Goal: Task Accomplishment & Management: Complete application form

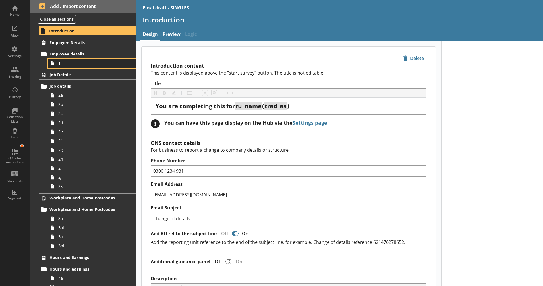
click at [94, 65] on span "1" at bounding box center [89, 62] width 63 height 5
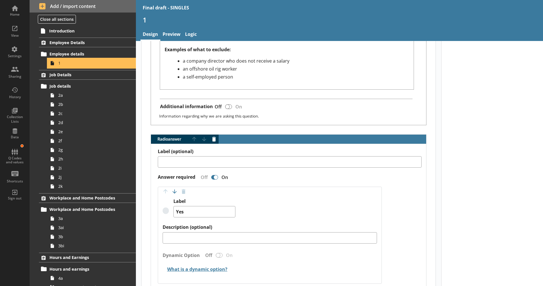
scroll to position [534, 0]
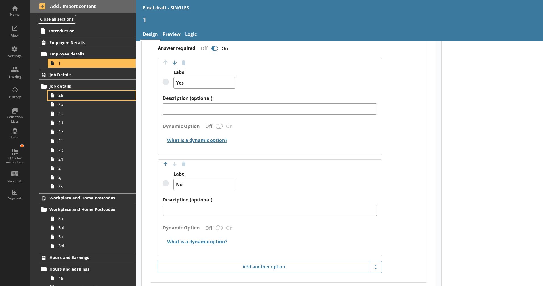
click at [74, 96] on span "2a" at bounding box center [89, 94] width 63 height 5
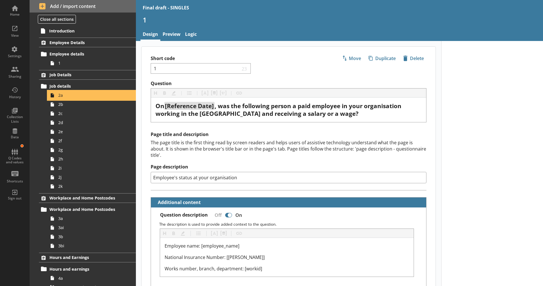
type textarea "x"
select select "mm/yyyy"
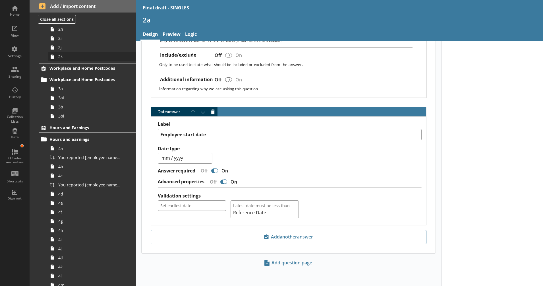
scroll to position [129, 0]
click at [87, 171] on link "4c" at bounding box center [92, 175] width 88 height 9
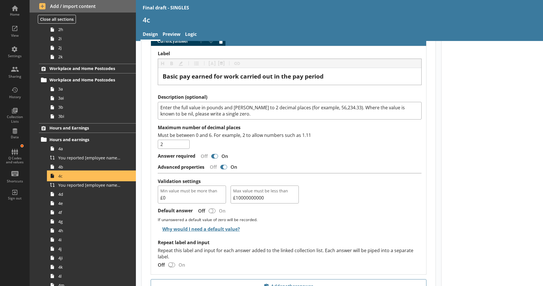
scroll to position [428, 0]
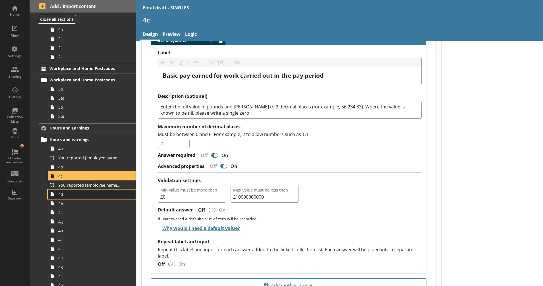
click at [103, 194] on span "4d" at bounding box center [89, 193] width 63 height 5
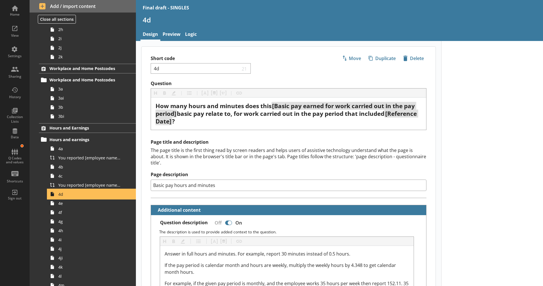
scroll to position [0, 0]
click at [163, 165] on div "Page title and description The page title is the first thing read by screen rea…" at bounding box center [289, 164] width 276 height 51
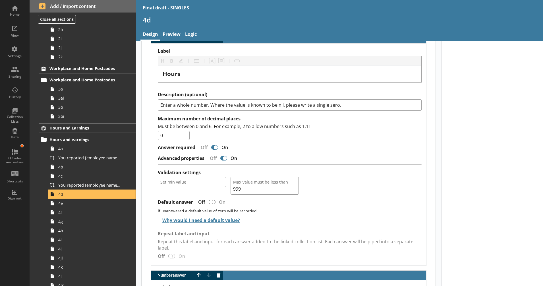
scroll to position [452, 0]
click at [109, 202] on span "4e" at bounding box center [89, 202] width 63 height 5
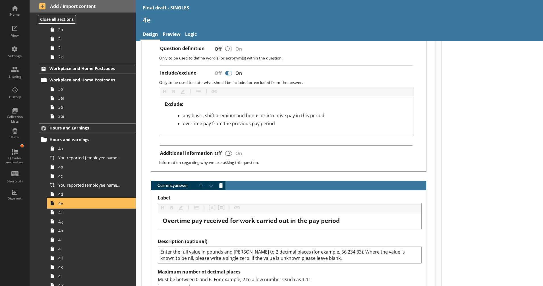
scroll to position [333, 0]
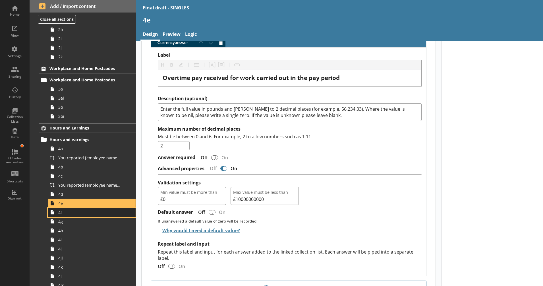
click at [95, 216] on link "4f" at bounding box center [92, 211] width 88 height 9
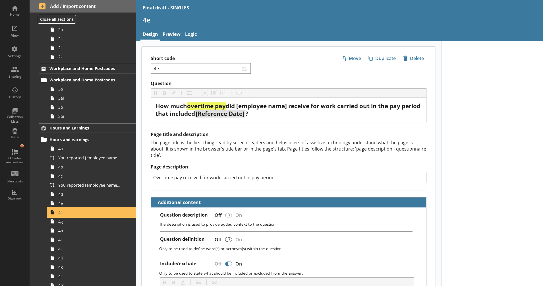
type textarea "x"
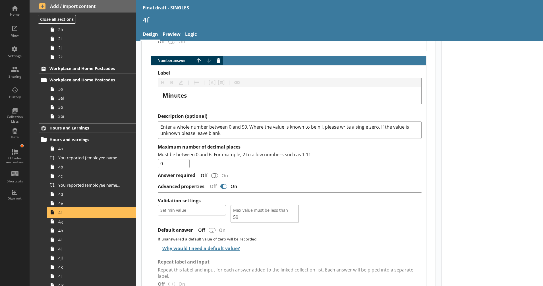
scroll to position [711, 0]
